Goal: Task Accomplishment & Management: Complete application form

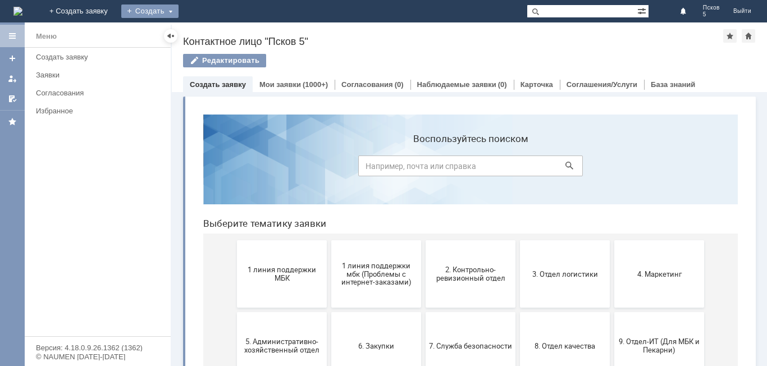
click at [179, 10] on div "Создать" at bounding box center [149, 10] width 57 height 13
click at [179, 12] on div "Создать" at bounding box center [149, 10] width 57 height 13
click at [179, 11] on div "Создать" at bounding box center [149, 10] width 57 height 13
click at [209, 35] on link "Заявка" at bounding box center [166, 33] width 85 height 13
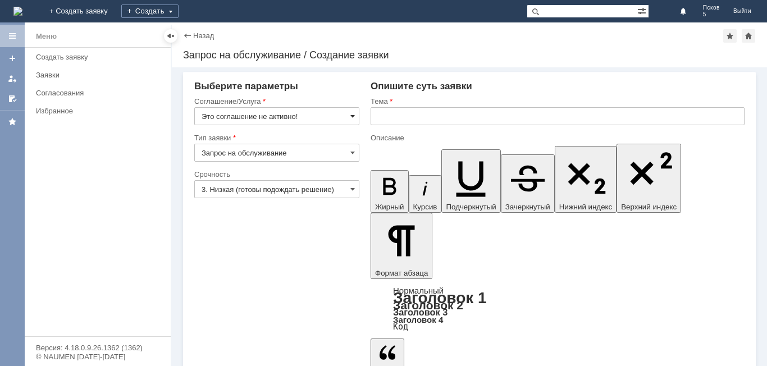
click at [351, 117] on span at bounding box center [352, 116] width 4 height 9
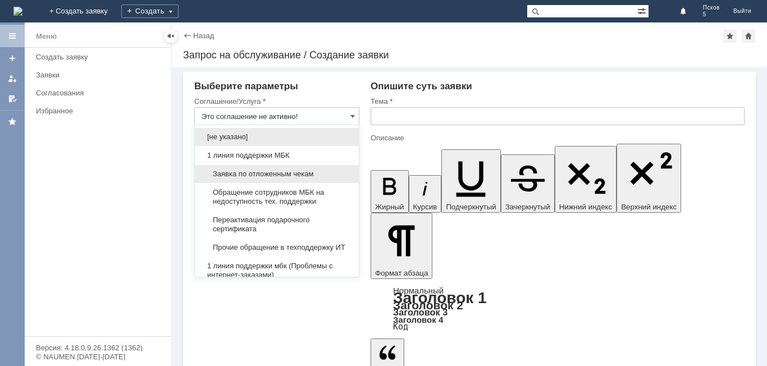
click at [309, 174] on span "Заявка по отложенным чекам" at bounding box center [277, 174] width 150 height 9
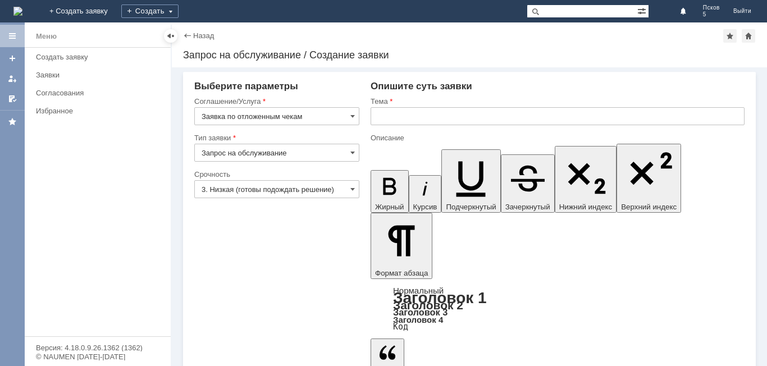
type input "Заявка по отложенным чекам"
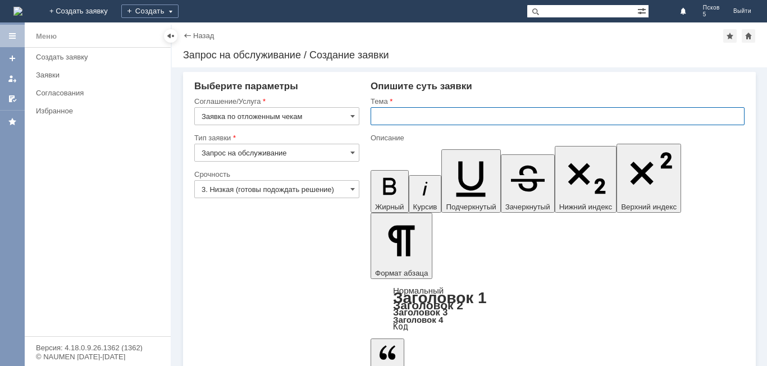
click at [381, 114] on input "text" at bounding box center [558, 116] width 374 height 18
type input "Удалить чек"
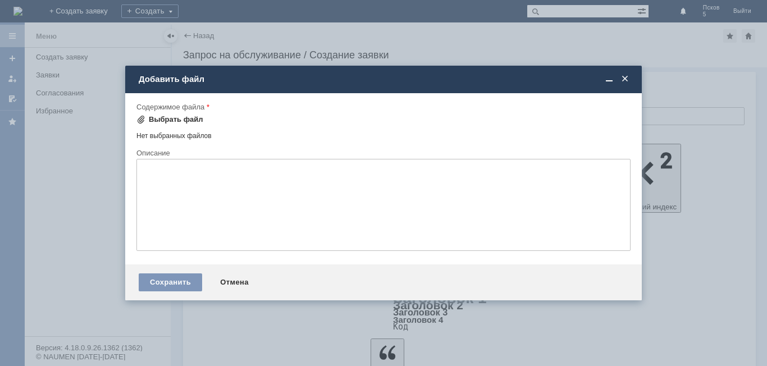
click at [175, 119] on div "Выбрать файл" at bounding box center [176, 119] width 54 height 9
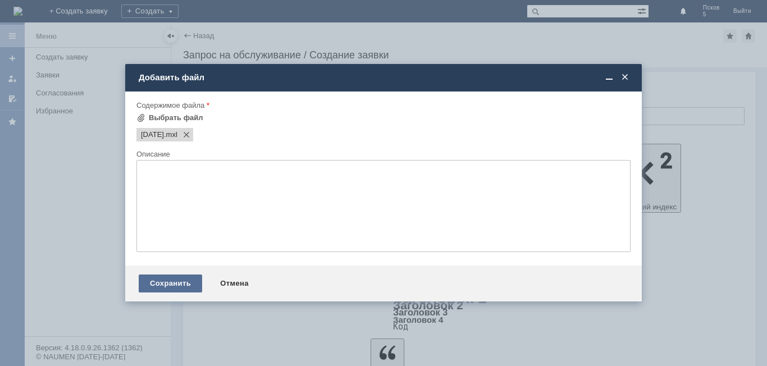
click at [182, 282] on div "Сохранить" at bounding box center [170, 284] width 63 height 18
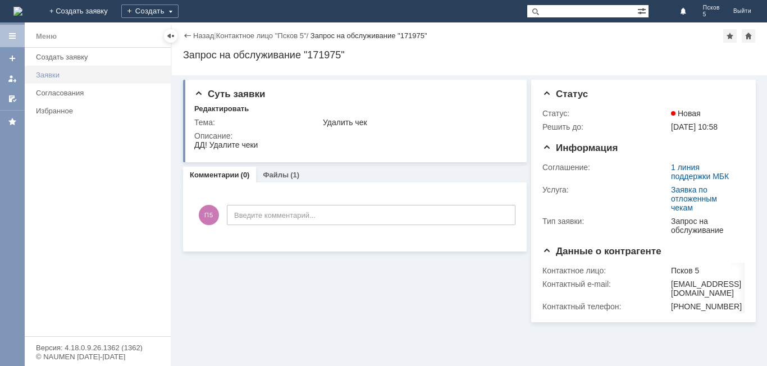
click at [53, 71] on div "Заявки" at bounding box center [100, 75] width 128 height 8
